Goal: Complete application form: Complete application form

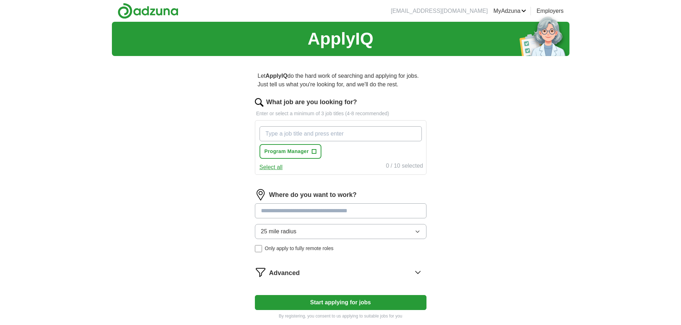
click at [295, 135] on input "What job are you looking for?" at bounding box center [340, 133] width 162 height 15
click at [293, 152] on span "Program Manager" at bounding box center [286, 152] width 44 height 8
click at [289, 134] on input "What job are you looking for?" at bounding box center [340, 133] width 162 height 15
type input "Project Manager"
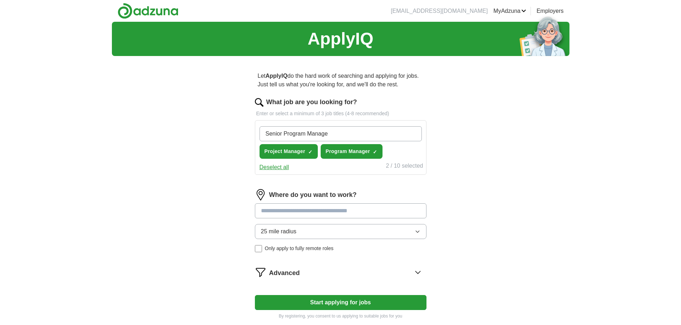
type input "Senior Program Manager"
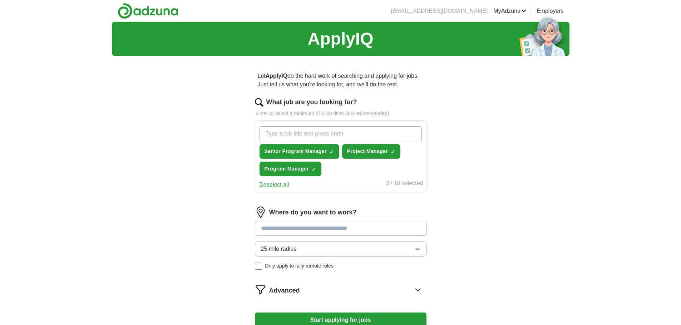
click at [279, 231] on input at bounding box center [340, 228] width 171 height 15
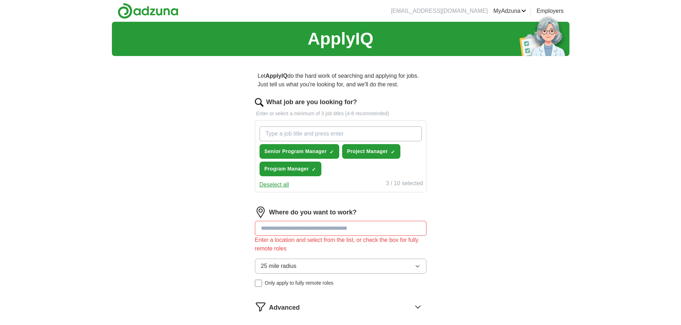
click at [417, 250] on div "Where do you want to work? Enter a location and select from the list, or check …" at bounding box center [340, 250] width 171 height 86
click at [417, 268] on icon "button" at bounding box center [417, 267] width 6 height 6
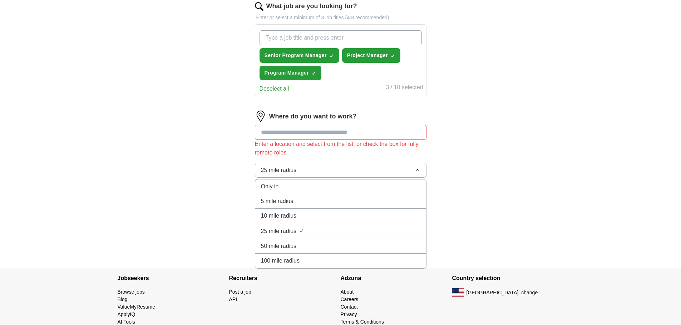
scroll to position [107, 0]
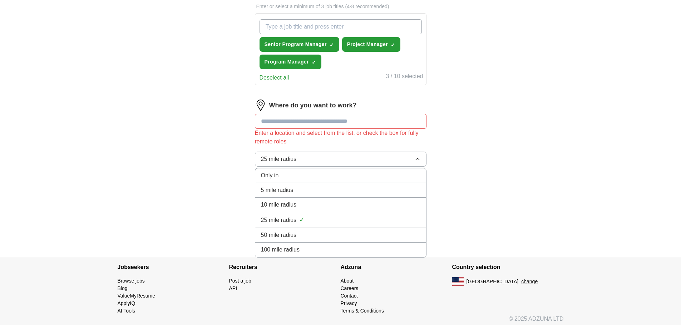
click at [298, 252] on span "100 mile radius" at bounding box center [280, 250] width 39 height 9
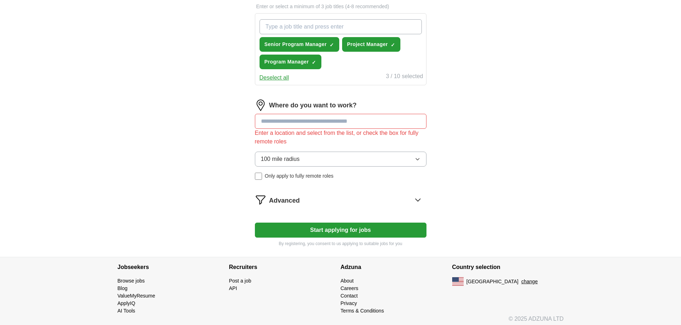
click at [275, 122] on input at bounding box center [340, 121] width 171 height 15
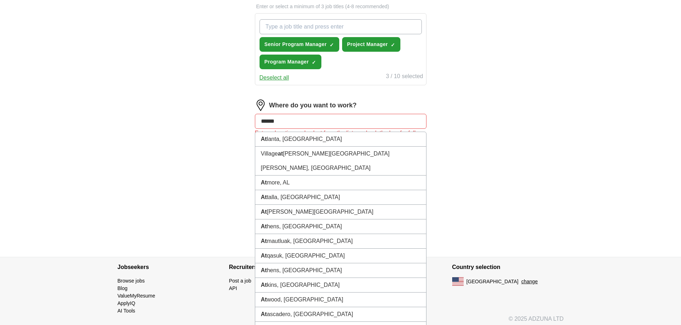
type input "*******"
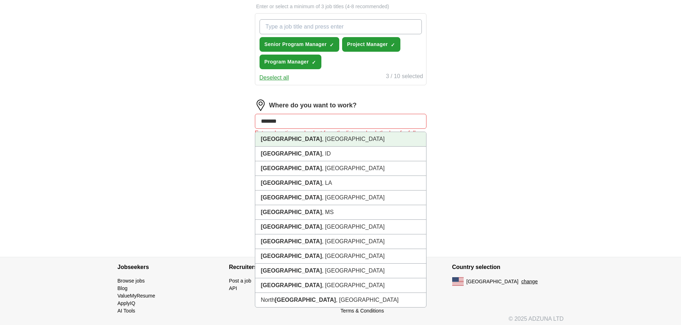
click at [269, 139] on strong "[GEOGRAPHIC_DATA]" at bounding box center [291, 139] width 61 height 6
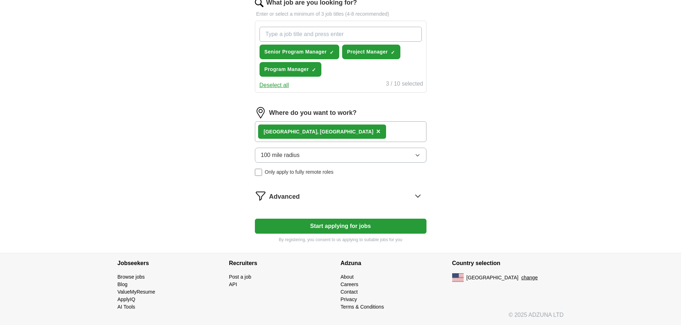
click at [313, 131] on div "[GEOGRAPHIC_DATA] , [GEOGRAPHIC_DATA] ×" at bounding box center [340, 131] width 171 height 21
click at [327, 134] on div "[GEOGRAPHIC_DATA] , [GEOGRAPHIC_DATA] ×" at bounding box center [340, 131] width 171 height 21
click at [322, 131] on div "[GEOGRAPHIC_DATA] , [GEOGRAPHIC_DATA] ×" at bounding box center [340, 131] width 171 height 21
click at [326, 129] on div "[GEOGRAPHIC_DATA] , [GEOGRAPHIC_DATA] ×" at bounding box center [340, 131] width 171 height 21
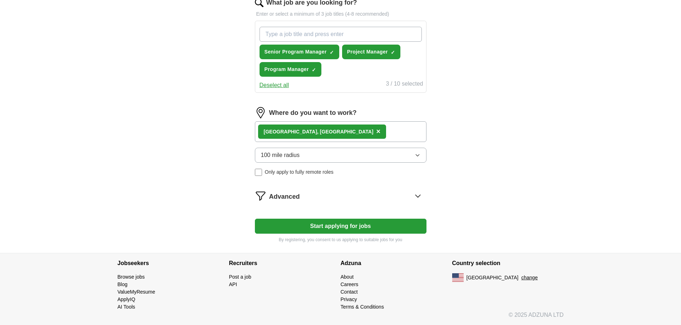
click at [326, 129] on div "[GEOGRAPHIC_DATA] , [GEOGRAPHIC_DATA] ×" at bounding box center [340, 131] width 171 height 21
click at [288, 134] on div "[GEOGRAPHIC_DATA] , [GEOGRAPHIC_DATA]" at bounding box center [319, 132] width 110 height 8
click at [417, 196] on icon at bounding box center [417, 195] width 11 height 11
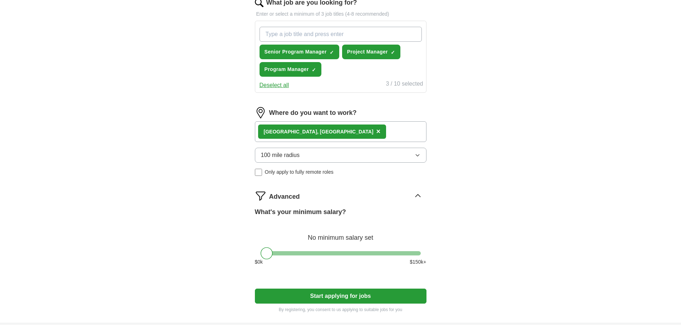
scroll to position [107, 0]
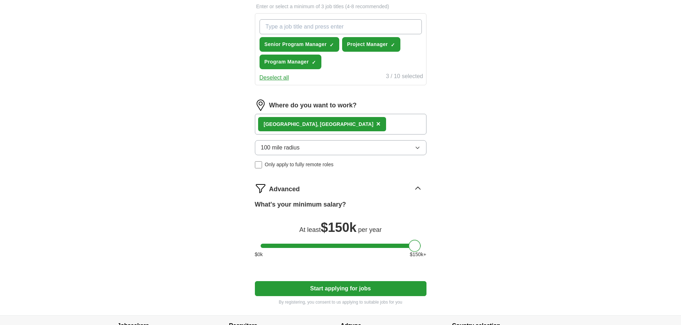
click at [418, 247] on div at bounding box center [340, 246] width 160 height 4
drag, startPoint x: 418, startPoint y: 247, endPoint x: 413, endPoint y: 244, distance: 5.8
click at [413, 244] on div at bounding box center [409, 246] width 12 height 12
click at [348, 291] on button "Start applying for jobs" at bounding box center [340, 289] width 171 height 15
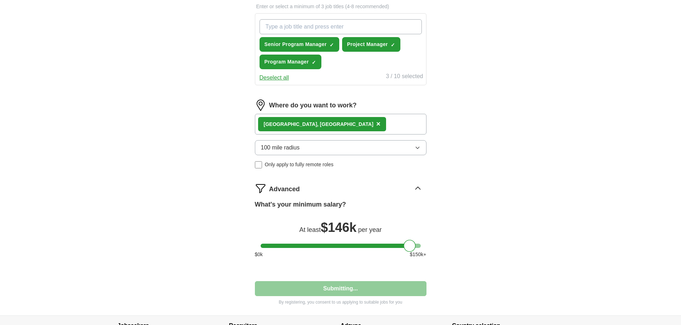
select select "**"
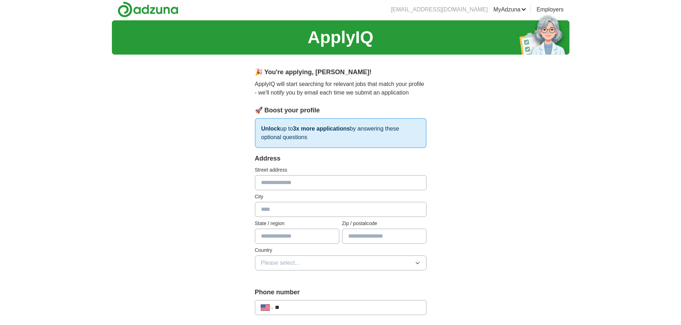
scroll to position [0, 0]
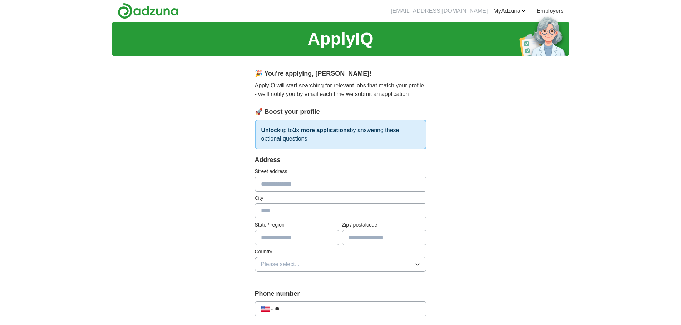
click at [286, 185] on input "text" at bounding box center [340, 184] width 171 height 15
type input "**********"
type input "**"
type input "*****"
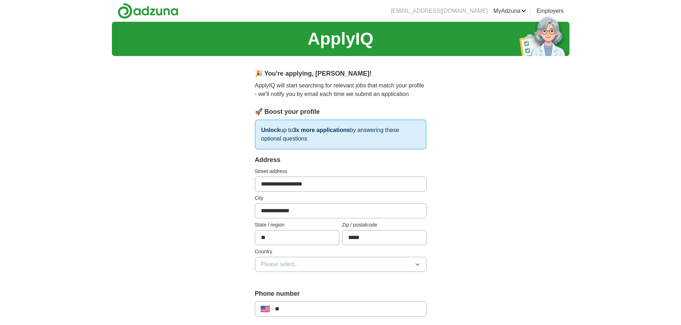
click at [392, 263] on button "Please select..." at bounding box center [340, 264] width 171 height 15
click at [308, 294] on div "[GEOGRAPHIC_DATA]" at bounding box center [340, 296] width 159 height 9
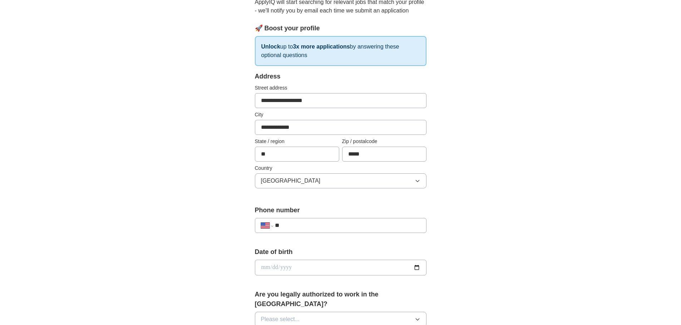
scroll to position [179, 0]
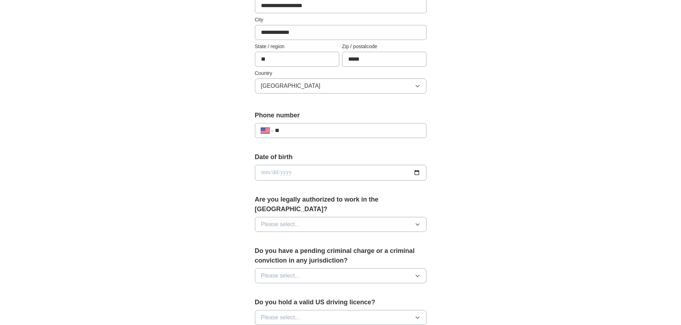
click at [298, 129] on input "**" at bounding box center [347, 130] width 145 height 9
type input "**********"
click at [304, 172] on input "date" at bounding box center [340, 173] width 171 height 16
click at [303, 217] on button "Please select..." at bounding box center [340, 224] width 171 height 15
click at [273, 237] on div "Yes" at bounding box center [340, 241] width 159 height 9
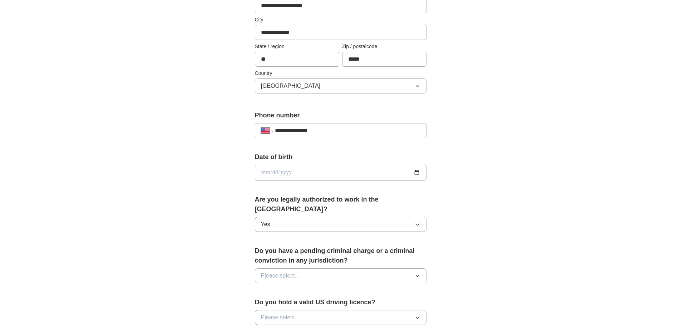
click at [290, 272] on span "Please select..." at bounding box center [280, 276] width 39 height 9
click at [275, 303] on div "No" at bounding box center [340, 307] width 159 height 9
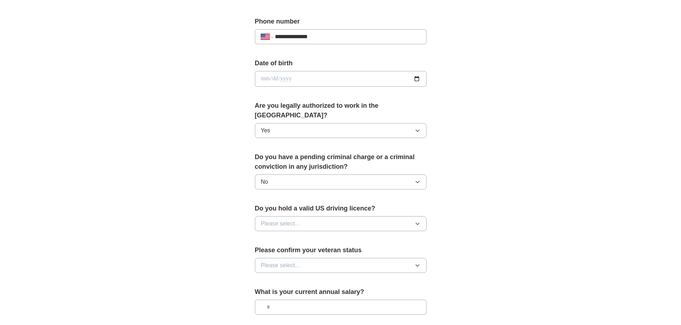
scroll to position [322, 0]
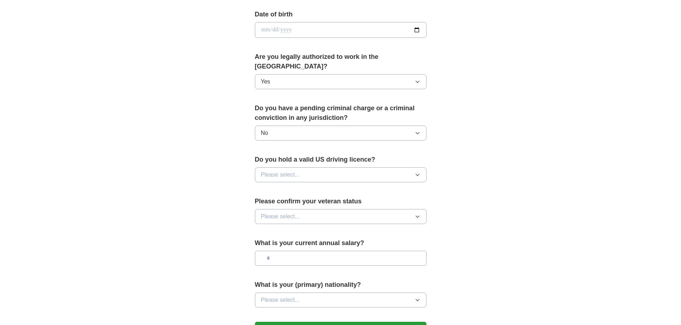
click at [295, 171] on span "Please select..." at bounding box center [280, 175] width 39 height 9
click at [277, 187] on div "Yes" at bounding box center [340, 191] width 159 height 9
click at [284, 213] on span "Please select..." at bounding box center [280, 217] width 39 height 9
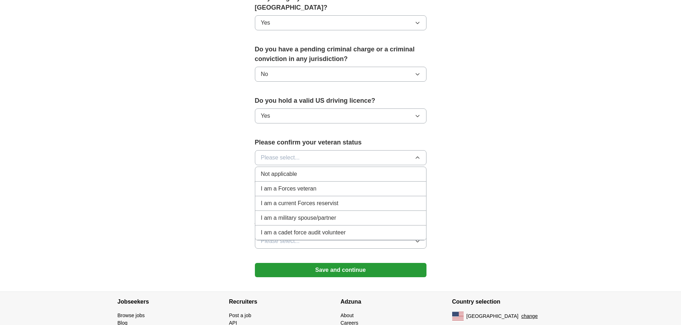
scroll to position [393, 0]
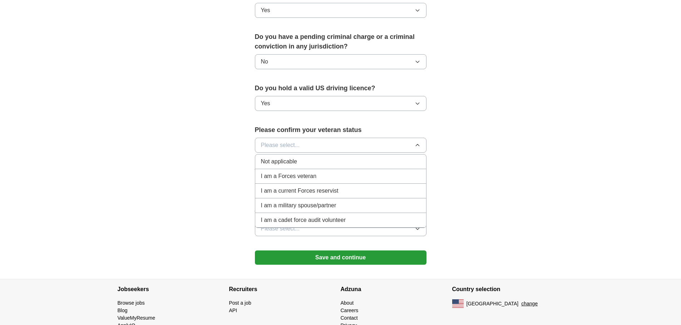
click at [282, 158] on span "Not applicable" at bounding box center [279, 162] width 36 height 9
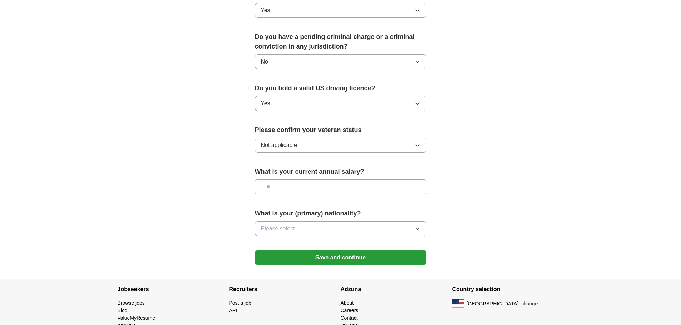
click at [291, 180] on input "text" at bounding box center [340, 187] width 171 height 15
click at [375, 222] on button "Please select..." at bounding box center [340, 229] width 171 height 15
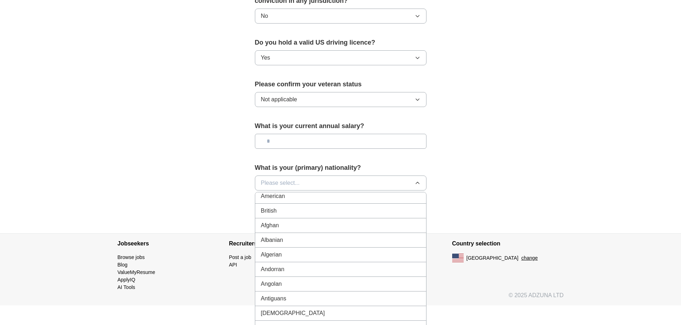
scroll to position [0, 0]
click at [282, 195] on span "American" at bounding box center [273, 199] width 24 height 9
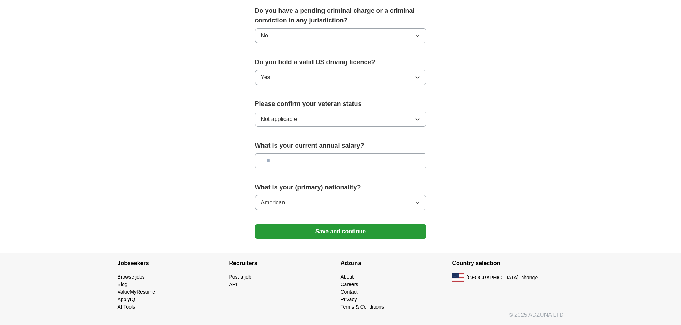
scroll to position [409, 0]
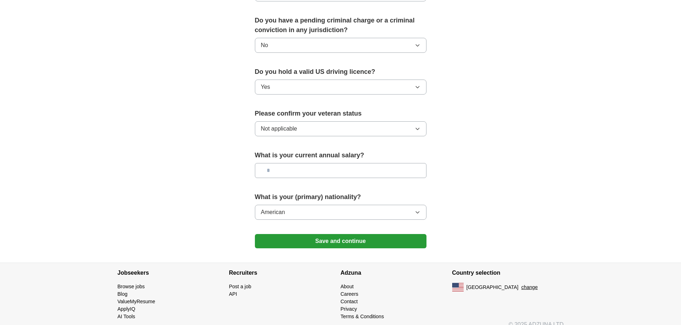
click at [338, 234] on button "Save and continue" at bounding box center [340, 241] width 171 height 14
